Goal: Task Accomplishment & Management: Manage account settings

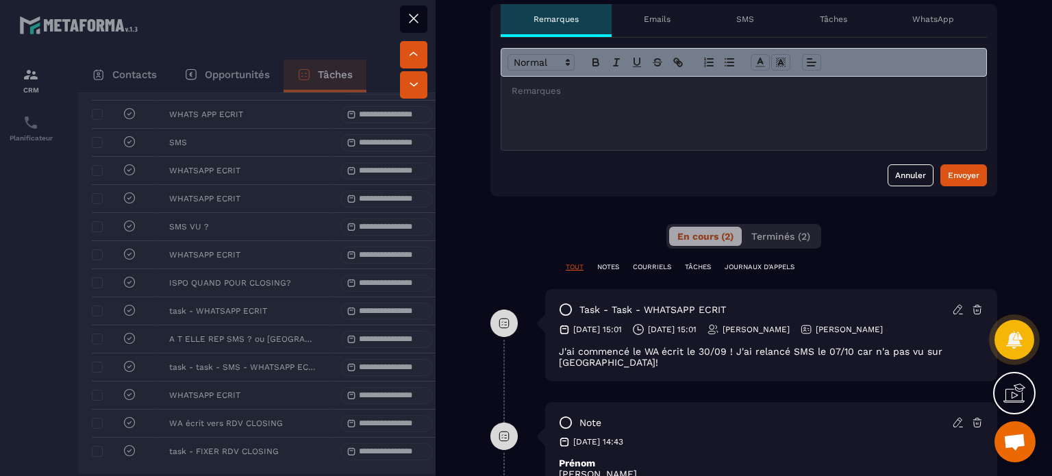
scroll to position [479, 0]
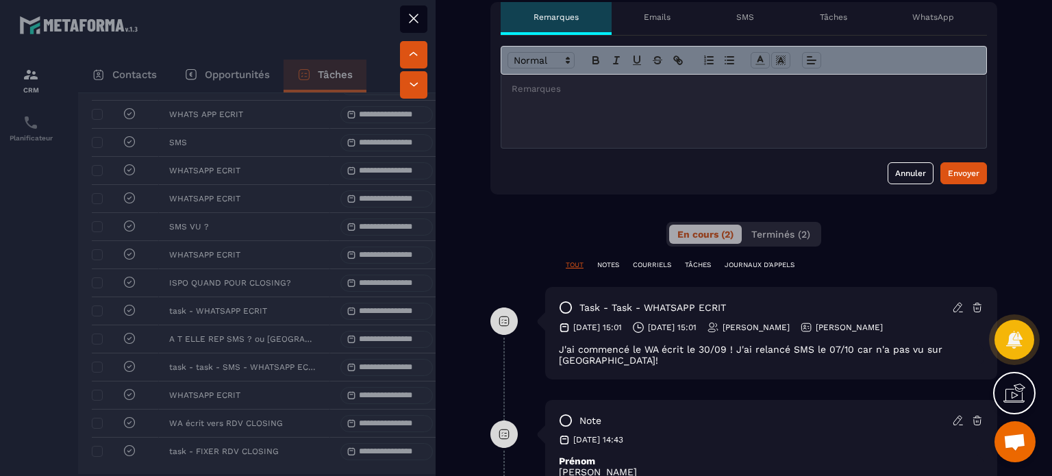
click at [952, 301] on icon at bounding box center [958, 307] width 12 height 12
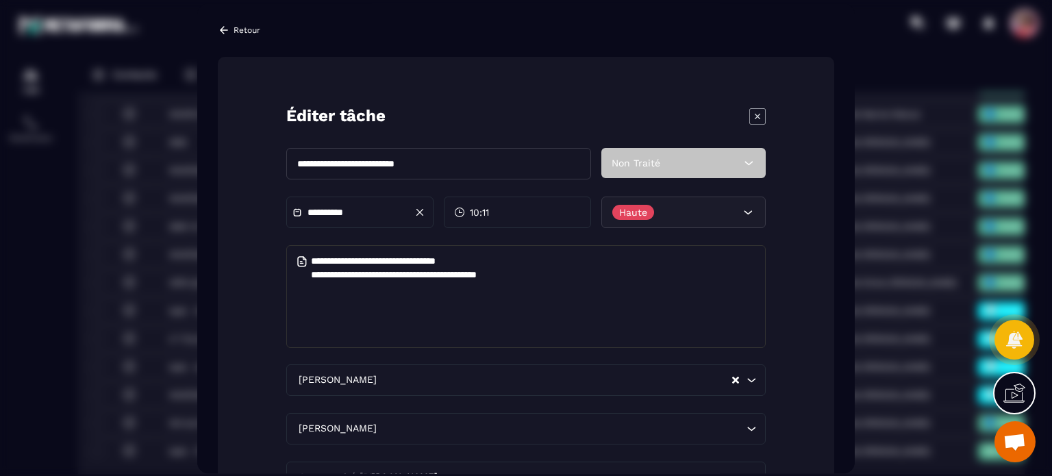
drag, startPoint x: 362, startPoint y: 166, endPoint x: 148, endPoint y: 162, distance: 213.7
click at [192, 165] on section "**********" at bounding box center [526, 238] width 1052 height 476
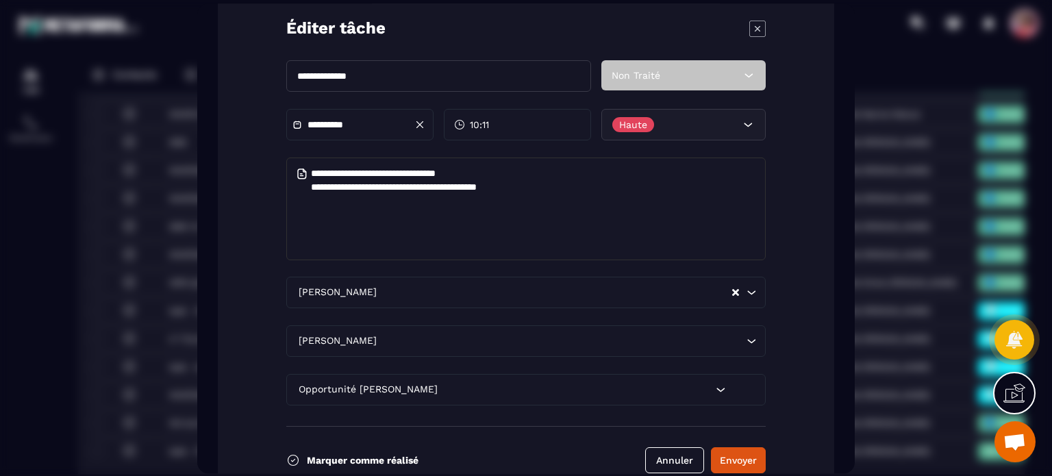
scroll to position [135, 0]
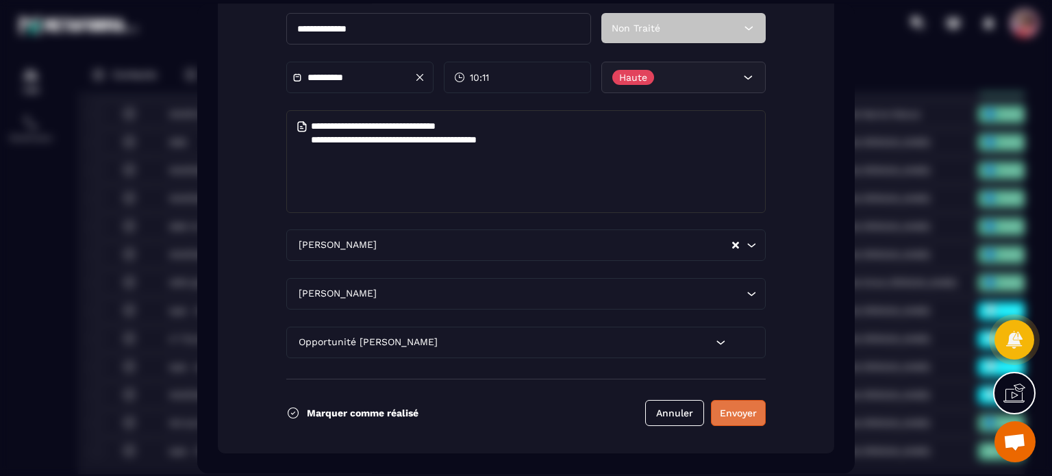
type input "**********"
click at [759, 403] on button "Envoyer" at bounding box center [738, 413] width 55 height 26
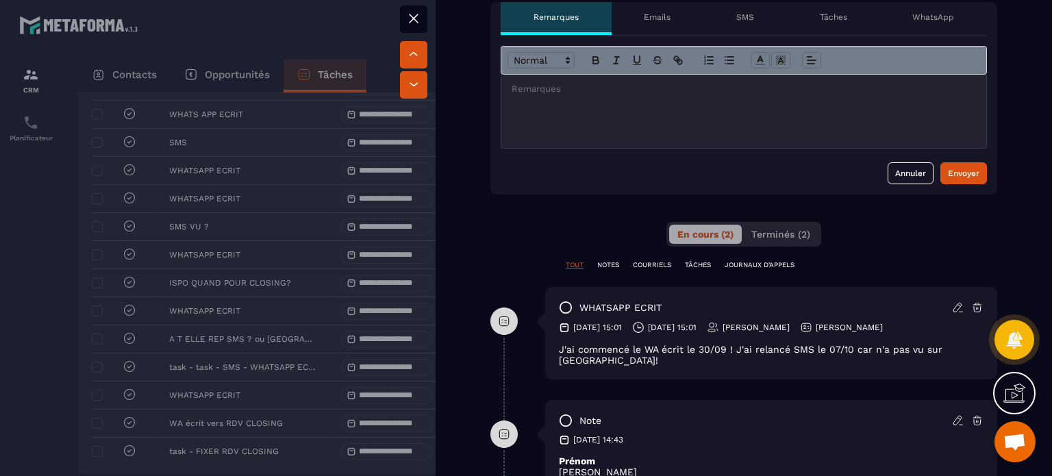
click at [413, 14] on icon at bounding box center [413, 18] width 16 height 16
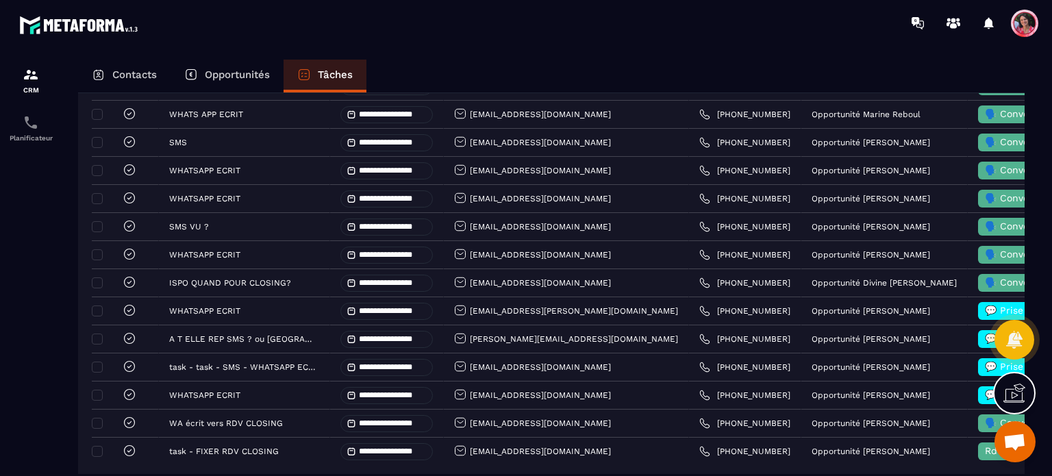
click at [256, 80] on p "Opportunités" at bounding box center [237, 74] width 65 height 12
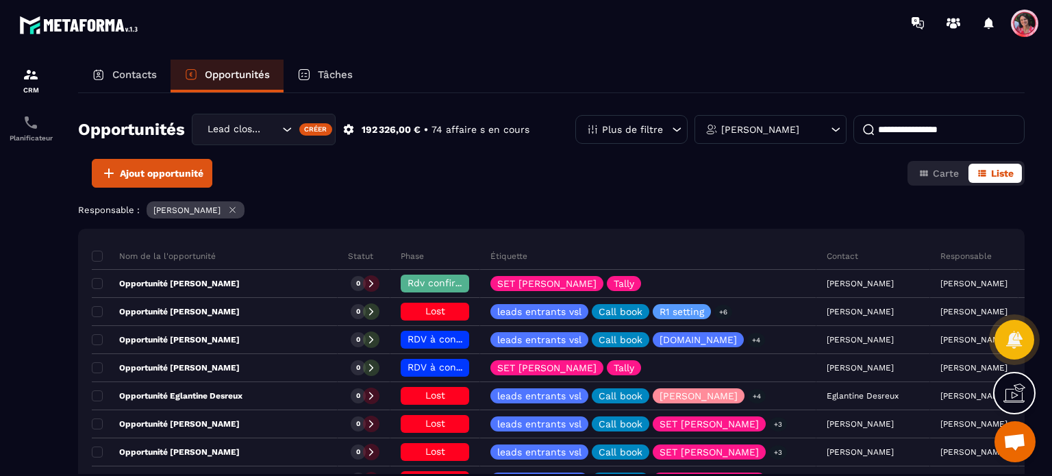
click at [972, 129] on input at bounding box center [938, 129] width 171 height 29
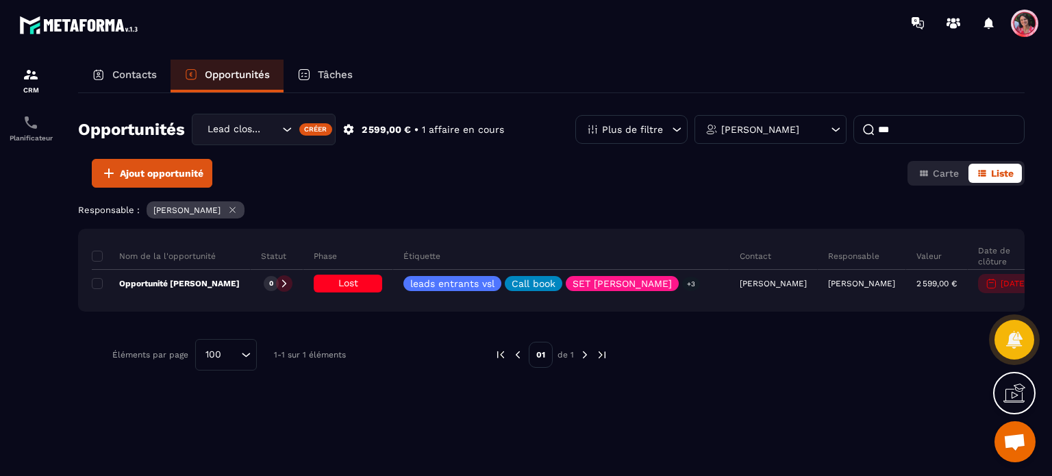
type input "***"
click at [269, 134] on input "Search for option" at bounding box center [272, 129] width 14 height 15
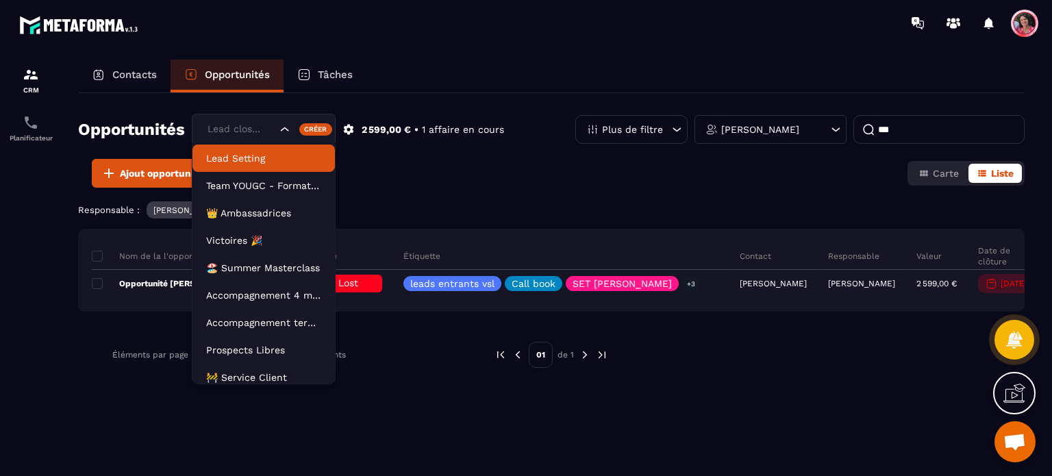
click at [274, 158] on p "Lead Setting" at bounding box center [263, 158] width 115 height 14
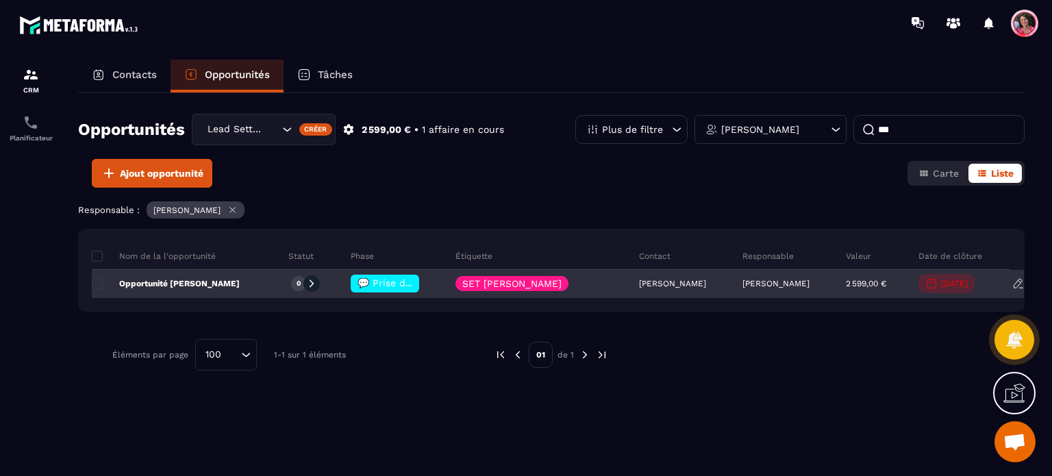
click at [414, 277] on span "💬 Prise de contact effectué" at bounding box center [425, 282] width 136 height 11
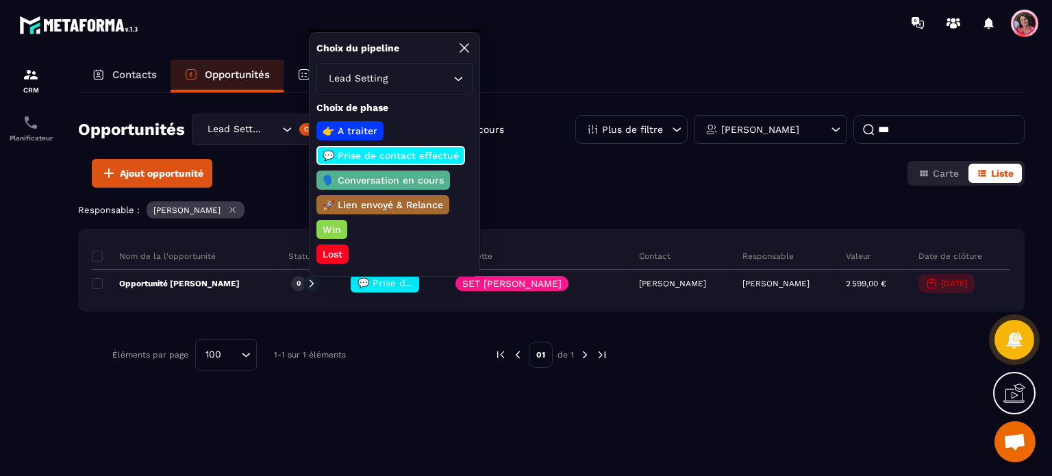
click at [432, 178] on p "🗣️ Conversation en cours" at bounding box center [382, 180] width 125 height 14
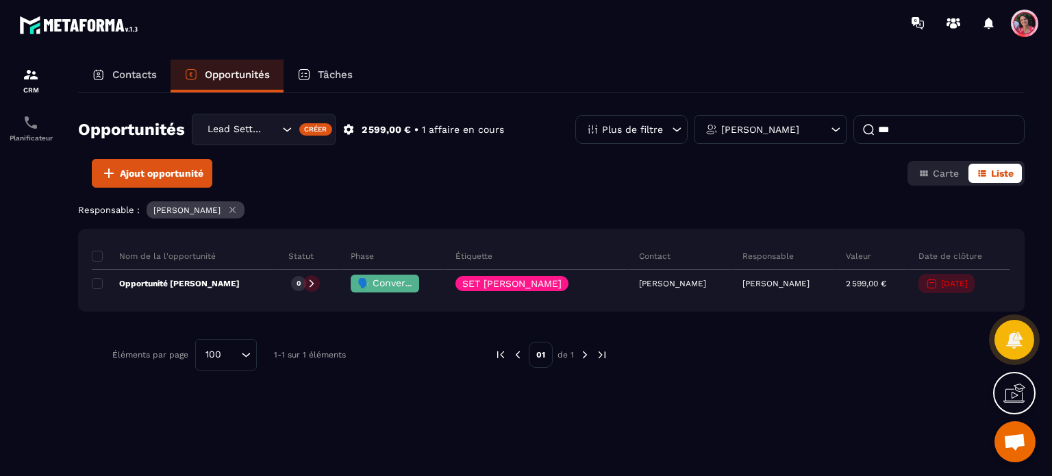
click at [331, 78] on p "Tâches" at bounding box center [335, 74] width 35 height 12
